Goal: Information Seeking & Learning: Find specific fact

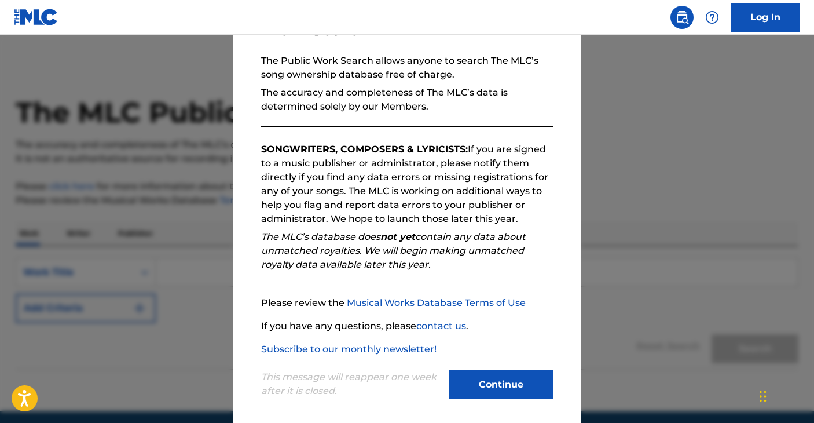
scroll to position [107, 0]
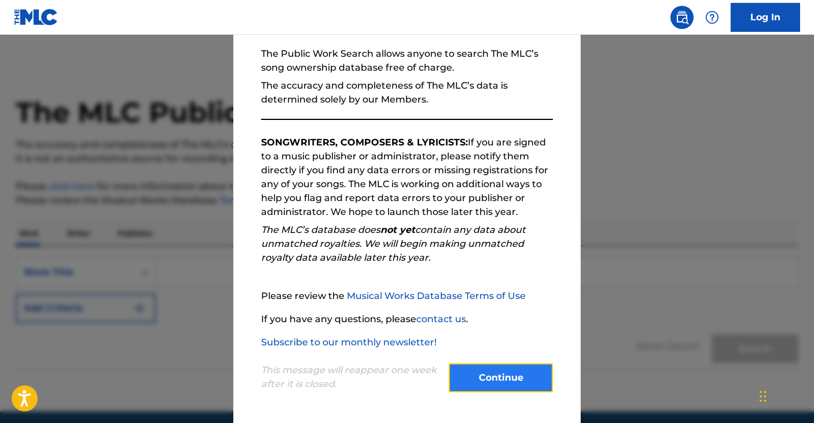
click at [522, 375] on button "Continue" at bounding box center [501, 377] width 104 height 29
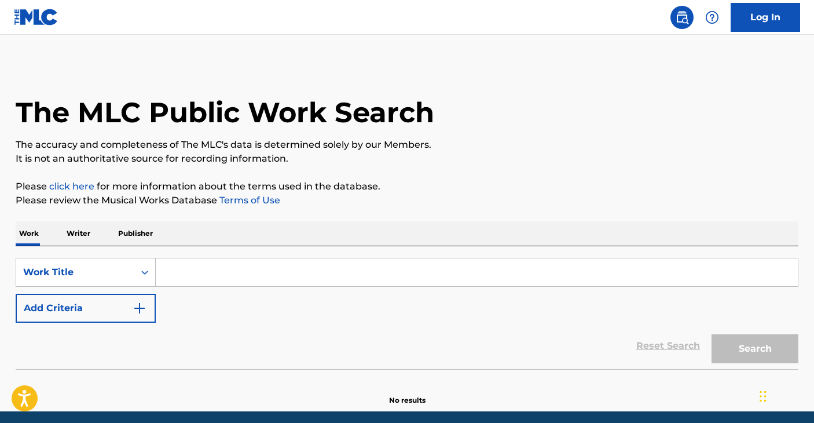
click at [346, 276] on input "Search Form" at bounding box center [477, 272] width 642 height 28
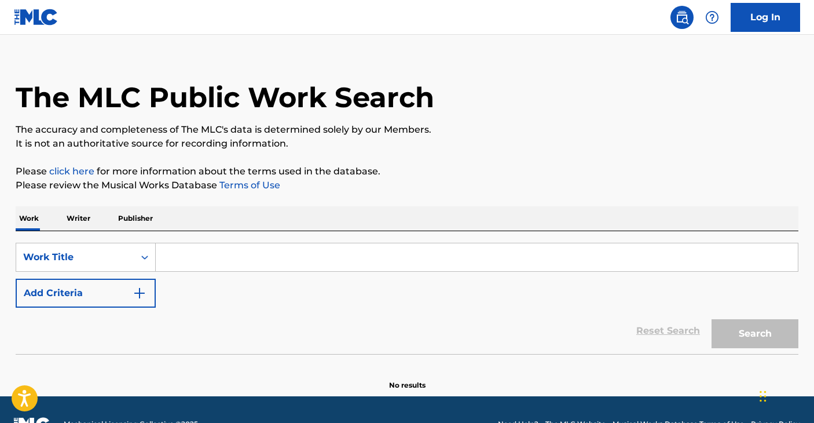
scroll to position [0, 0]
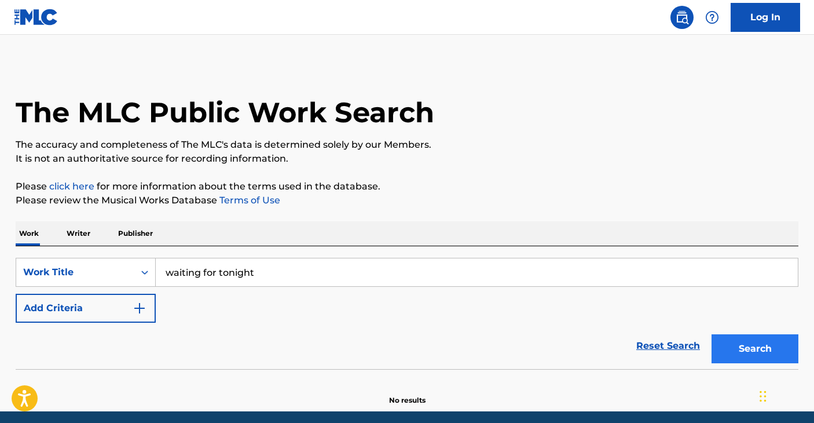
type input "waiting for tonight"
click at [741, 348] on button "Search" at bounding box center [754, 348] width 87 height 29
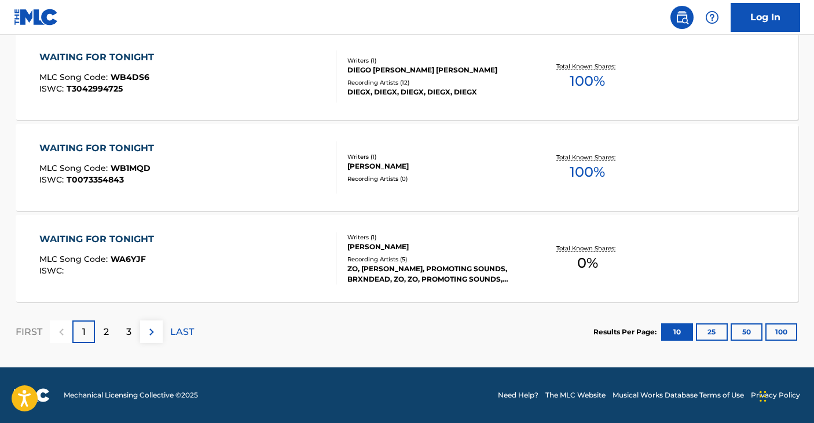
scroll to position [990, 0]
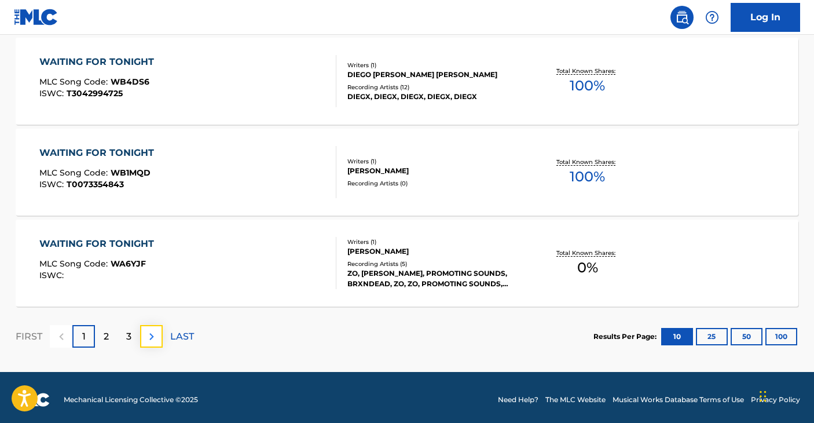
click at [157, 337] on img at bounding box center [152, 336] width 14 height 14
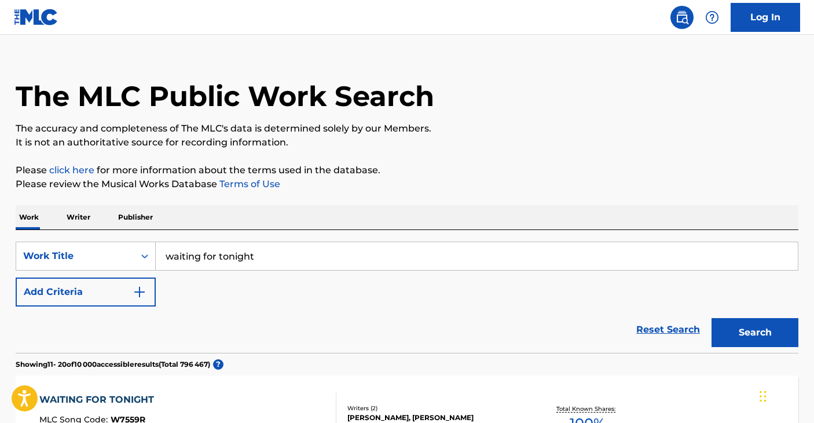
scroll to position [0, 0]
